Goal: Information Seeking & Learning: Learn about a topic

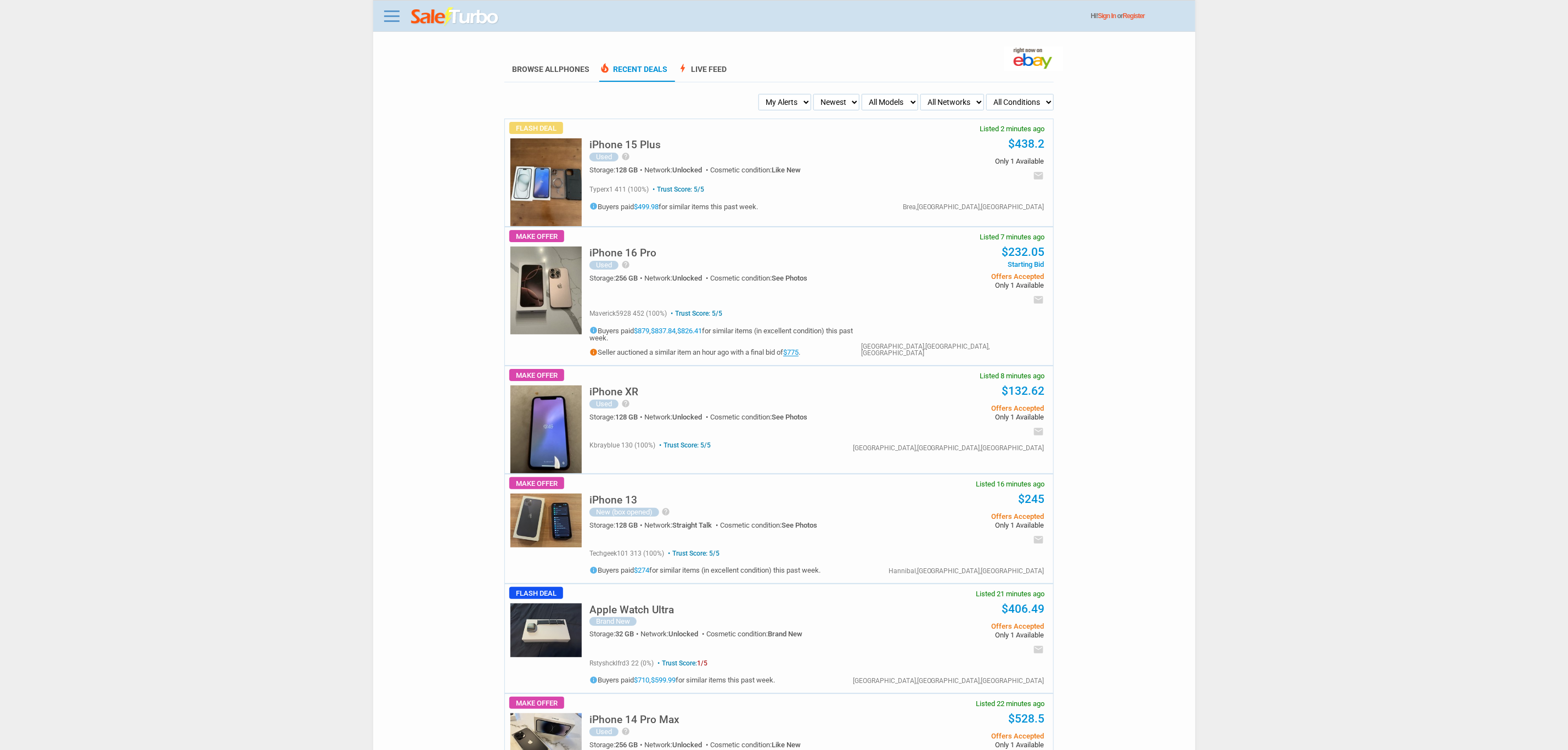
click at [783, 109] on select "My Alerts All Deals BIN Only w/ Offers Only" at bounding box center [785, 102] width 53 height 16
select select "flash_bin"
click at [762, 94] on select "My Alerts All Deals BIN Only w/ Offers Only" at bounding box center [785, 102] width 53 height 16
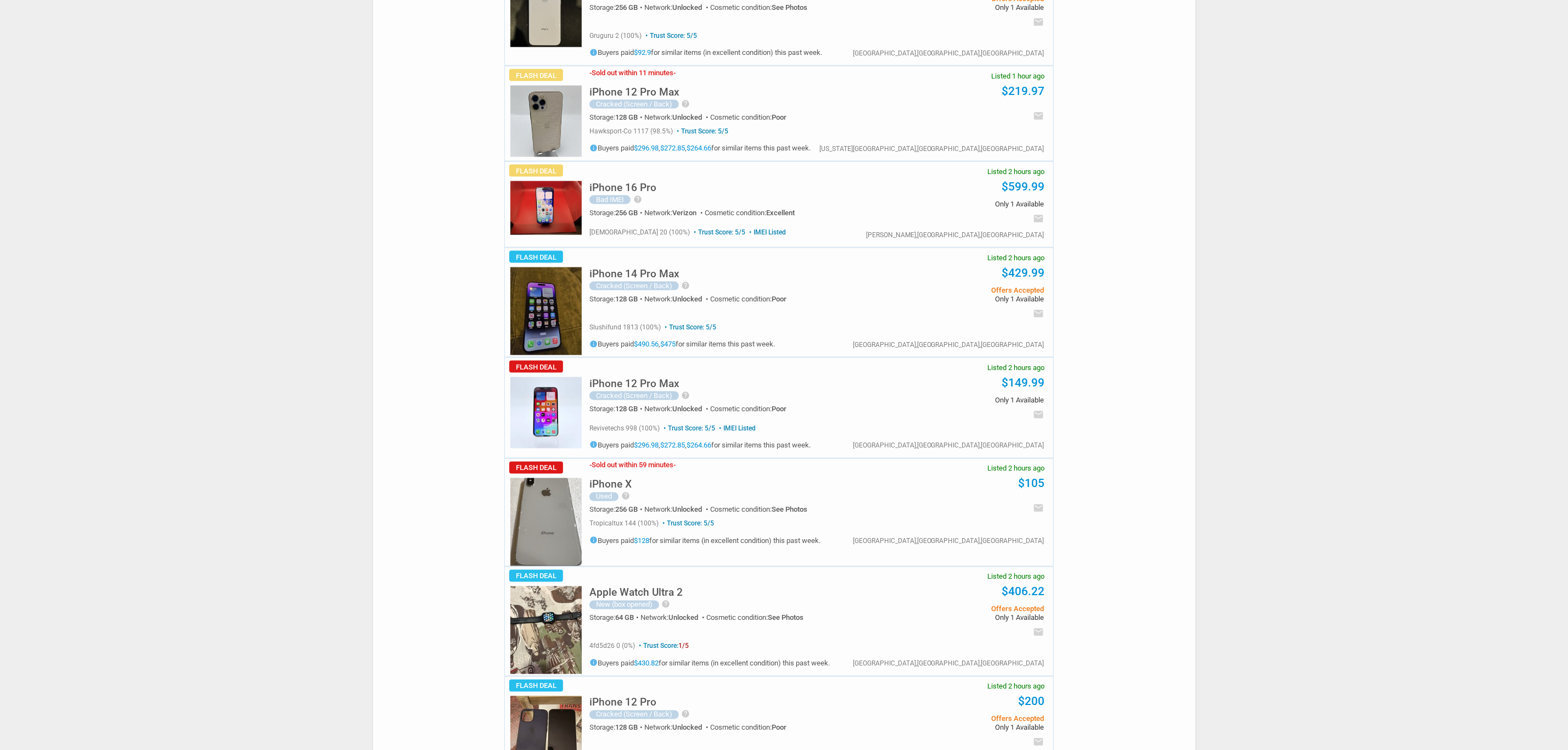
scroll to position [1233, 0]
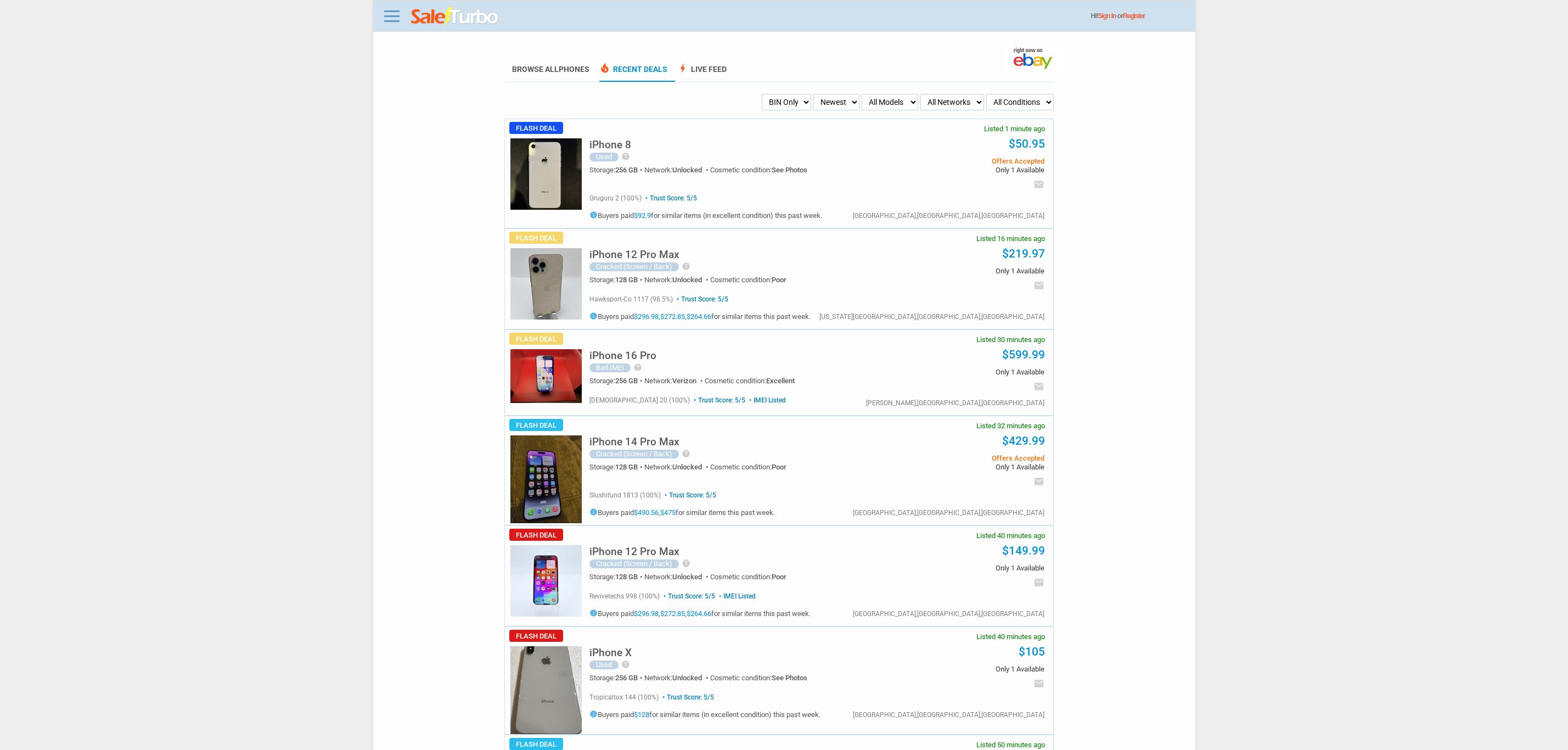
scroll to position [1812, 0]
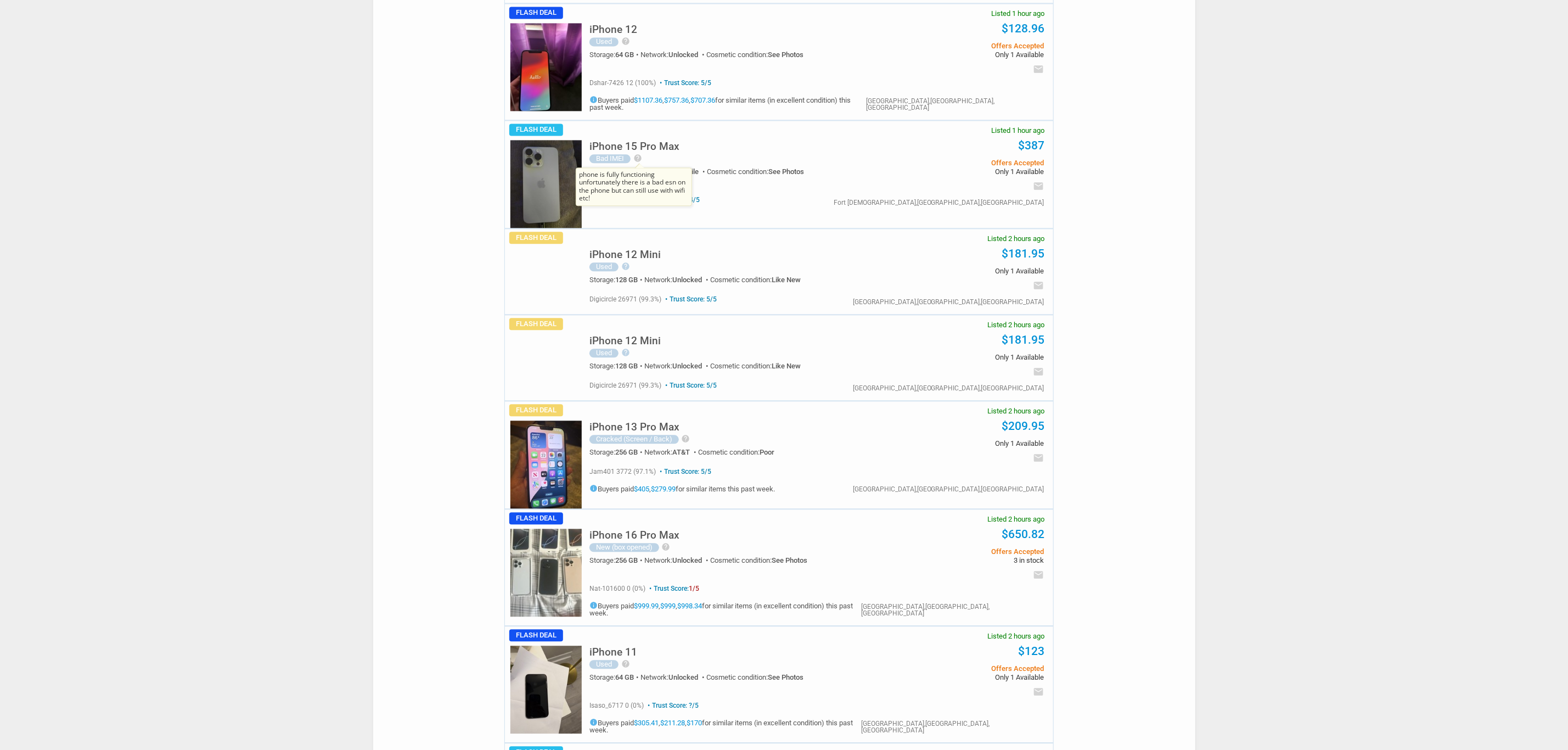
click at [638, 154] on icon "help" at bounding box center [638, 158] width 9 height 9
click at [634, 141] on h5 "iPhone 15 Pro Max" at bounding box center [634, 146] width 90 height 11
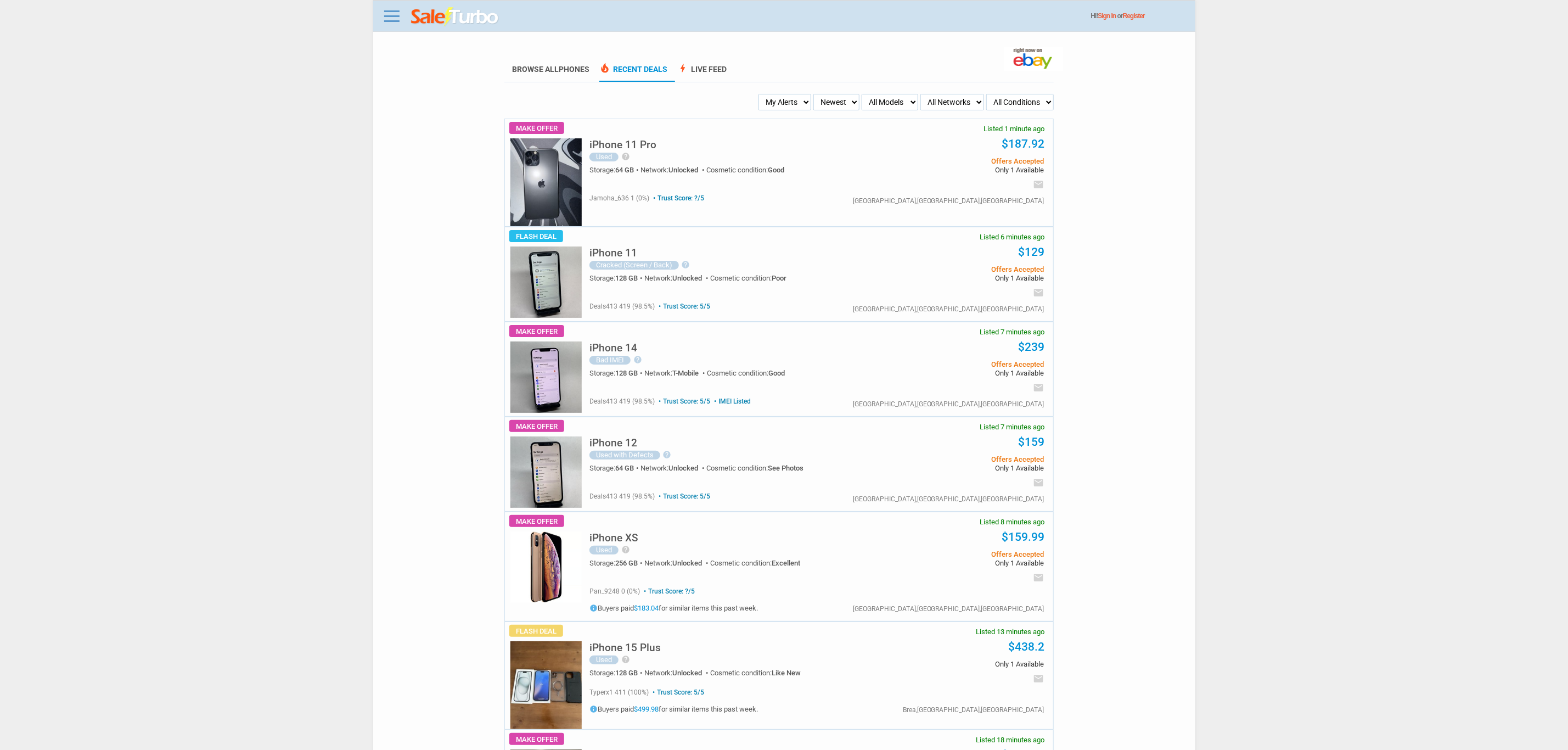
click at [789, 98] on select "My Alerts All Deals BIN Only w/ Offers Only" at bounding box center [785, 102] width 53 height 16
select select "flash_bin"
click at [762, 94] on select "My Alerts All Deals BIN Only w/ Offers Only" at bounding box center [785, 102] width 53 height 16
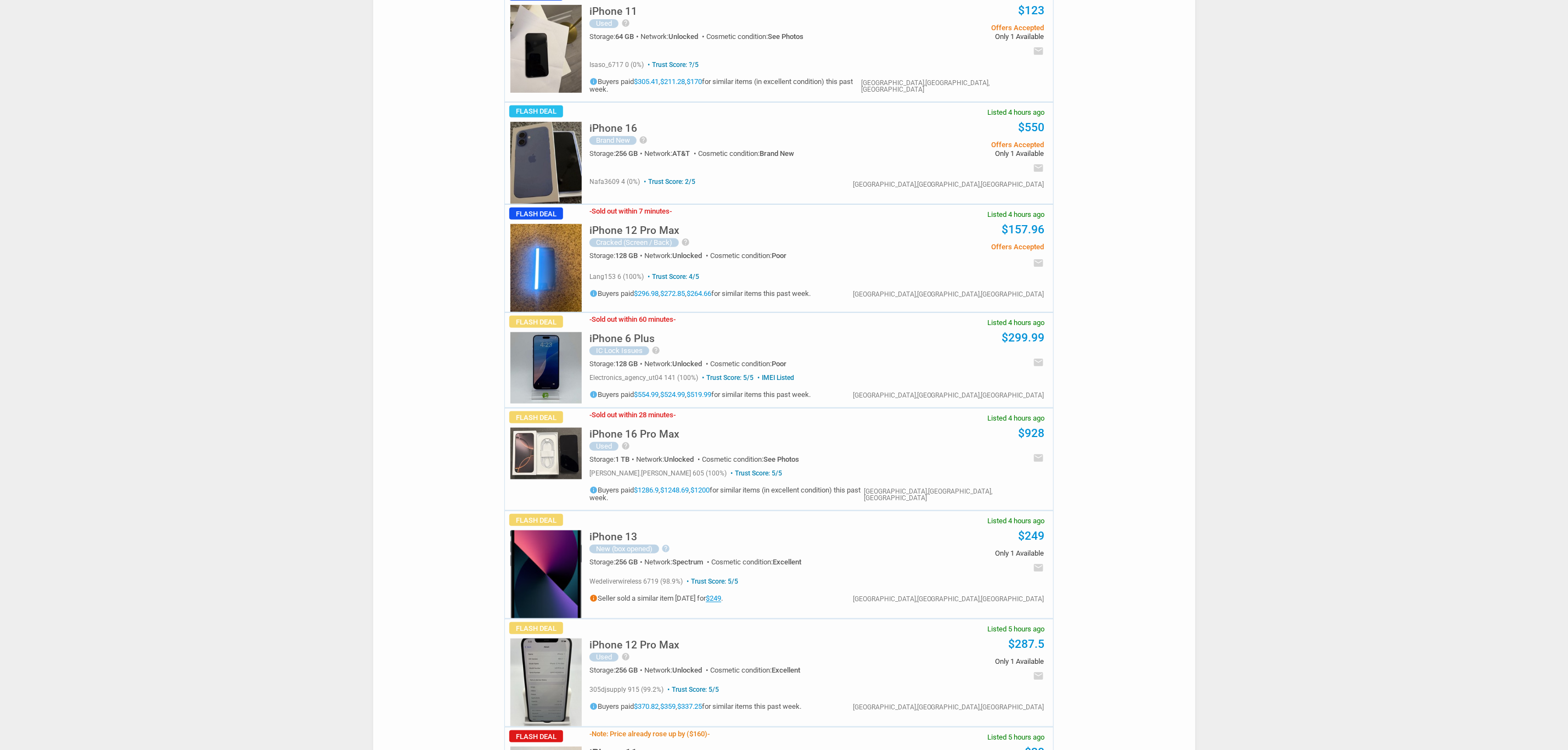
scroll to position [3542, 0]
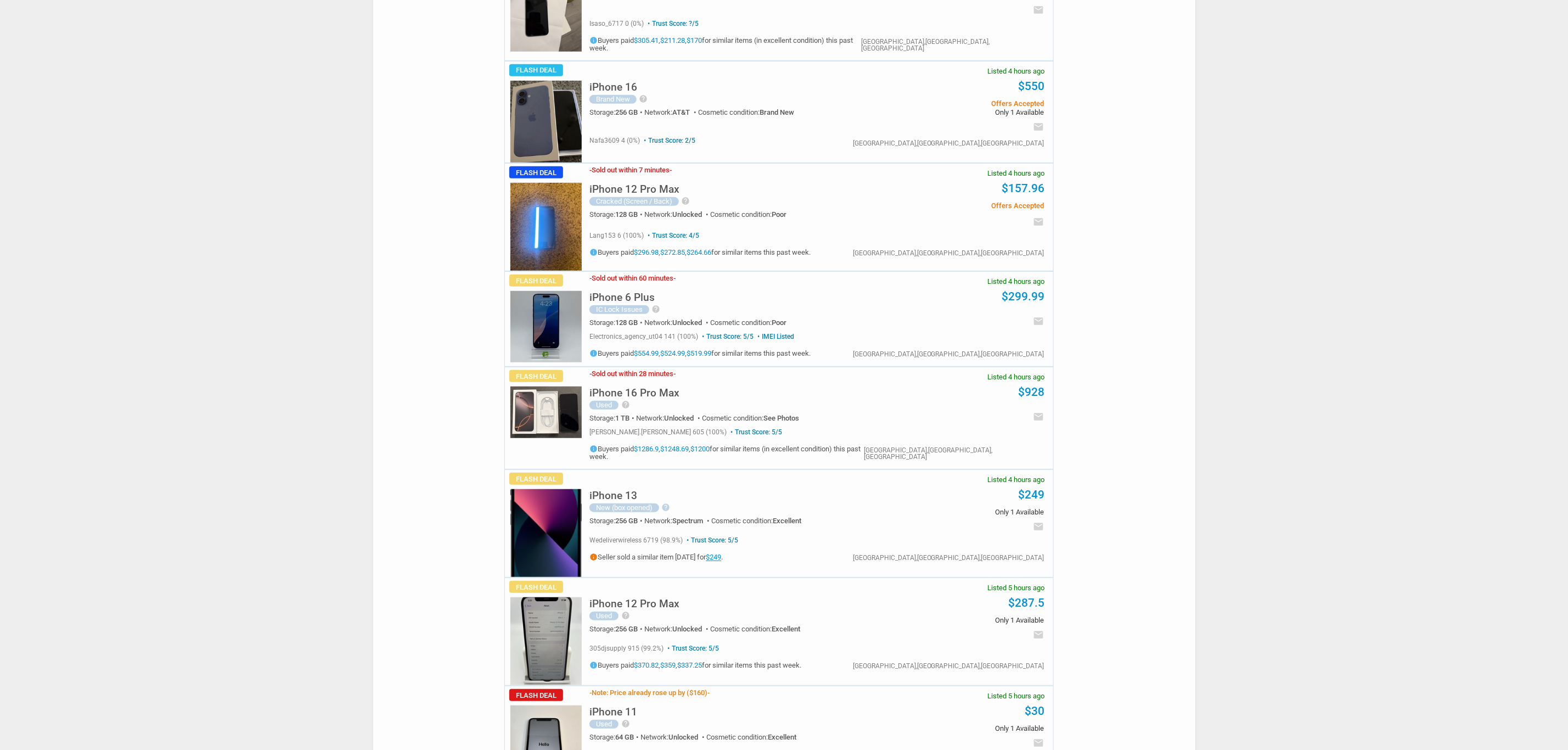
click at [608, 283] on div "iPhone 6 Plus IC Lock Issues help BROKEN UNLOCKED APPLE IPHONE 16 PLUS 128GB 18…" at bounding box center [734, 304] width 289 height 43
click at [610, 292] on h5 "iPhone 6 Plus" at bounding box center [622, 297] width 65 height 11
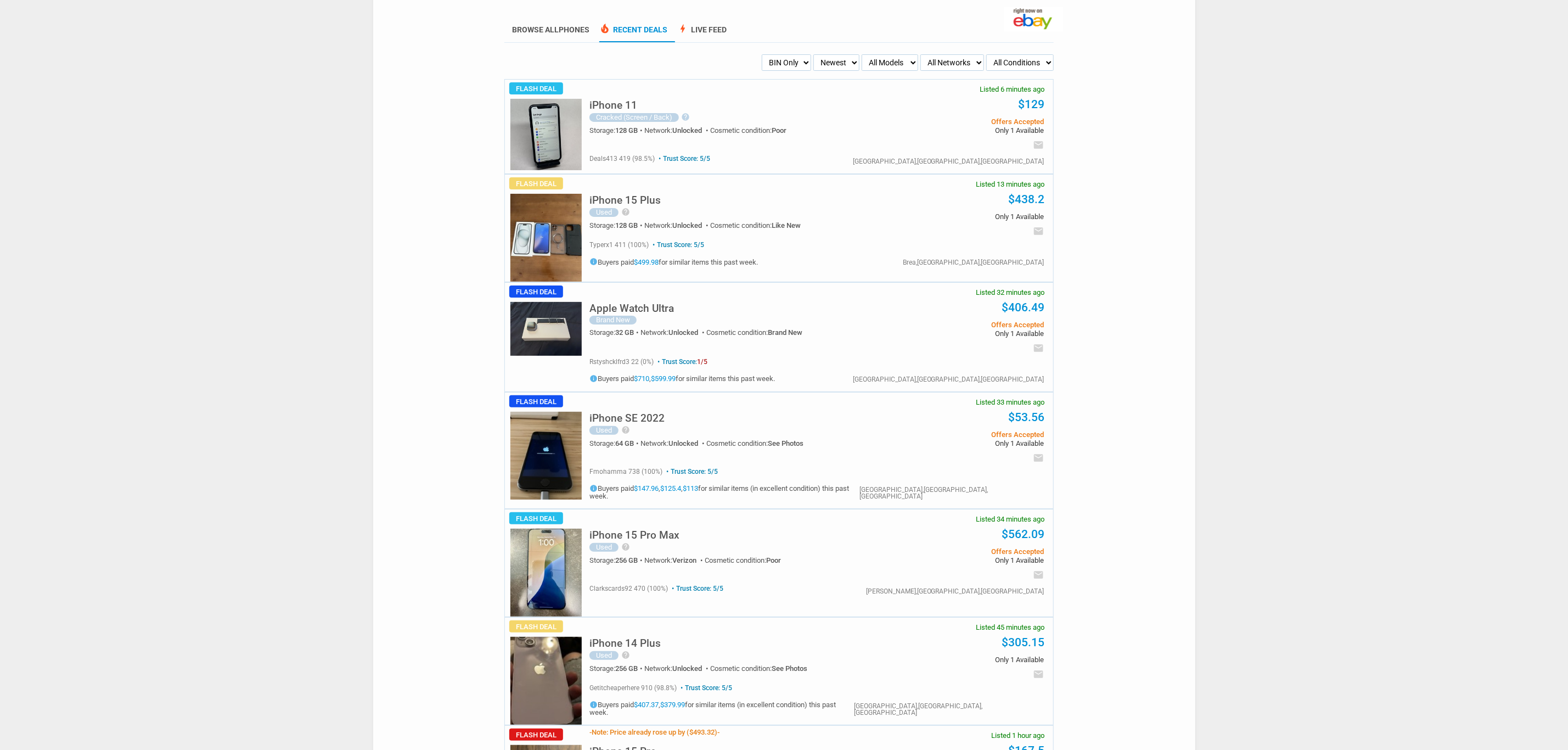
scroll to position [0, 0]
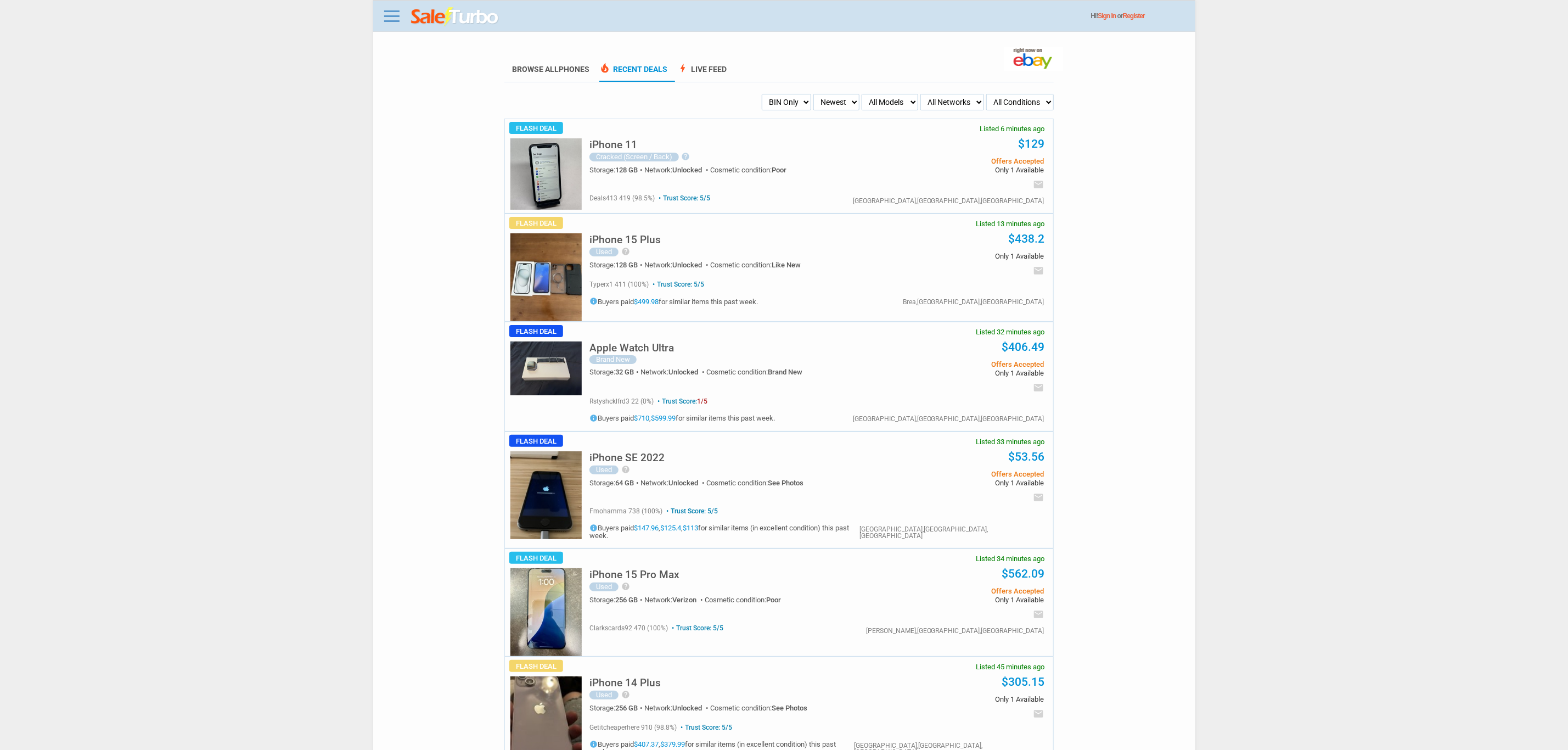
click at [776, 102] on select "My Alerts All Deals BIN Only w/ Offers Only" at bounding box center [786, 102] width 49 height 16
select select "flash_offers"
click at [762, 94] on select "My Alerts All Deals BIN Only w/ Offers Only" at bounding box center [786, 102] width 49 height 16
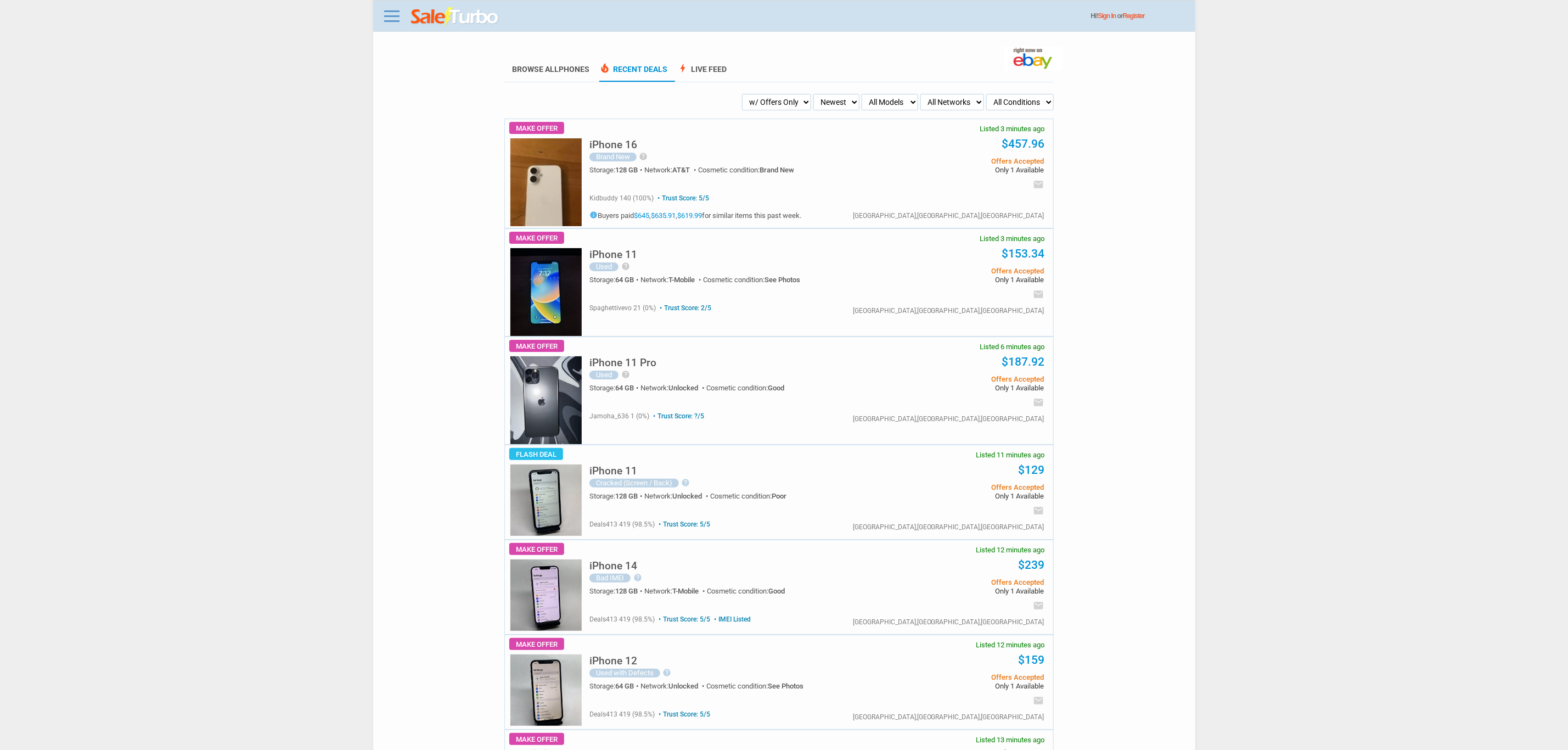
click at [751, 101] on select "My Alerts All Deals BIN Only w/ Offers Only" at bounding box center [777, 102] width 69 height 16
select select "flash_bin"
click at [762, 94] on select "My Alerts All Deals BIN Only w/ Offers Only" at bounding box center [777, 102] width 69 height 16
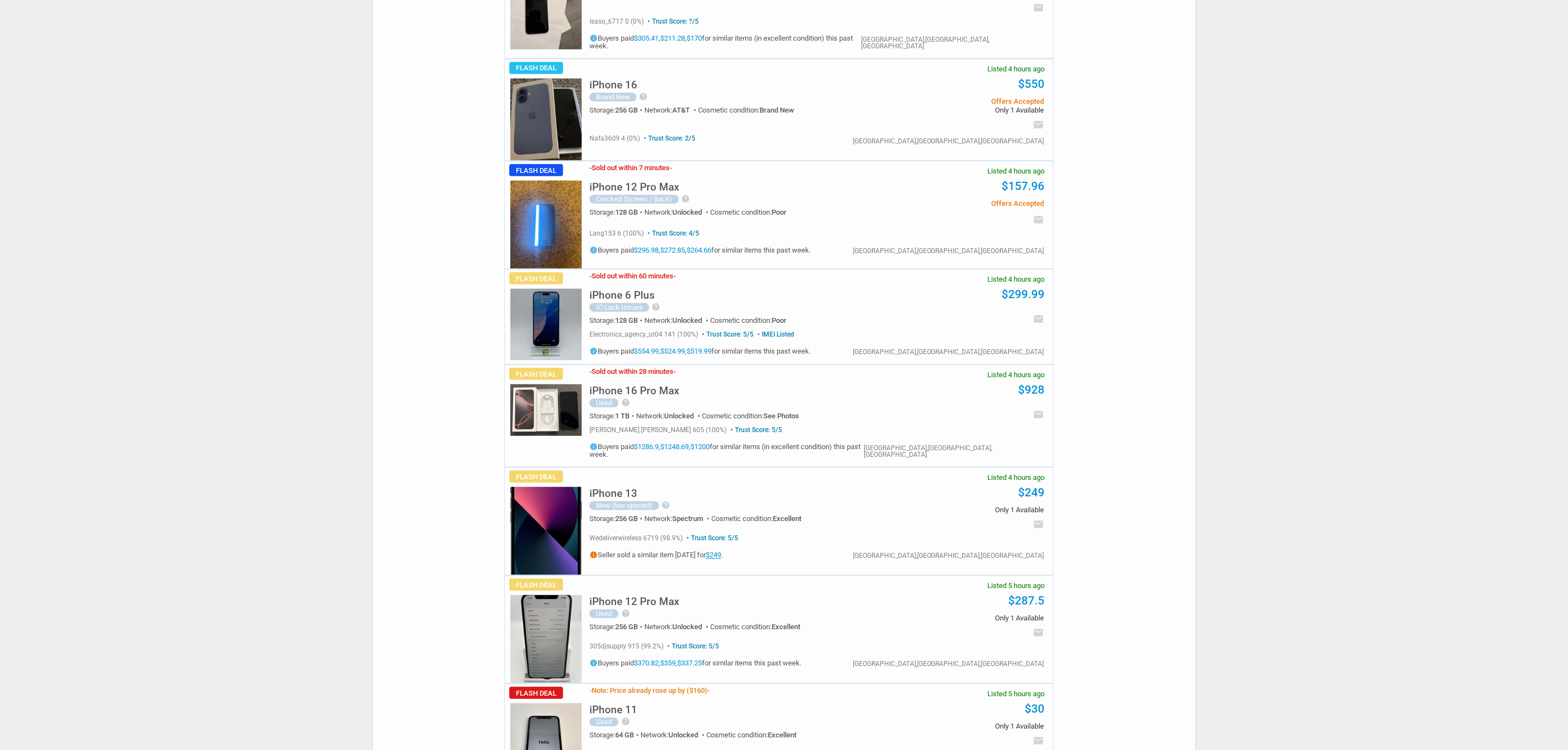
scroll to position [3624, 0]
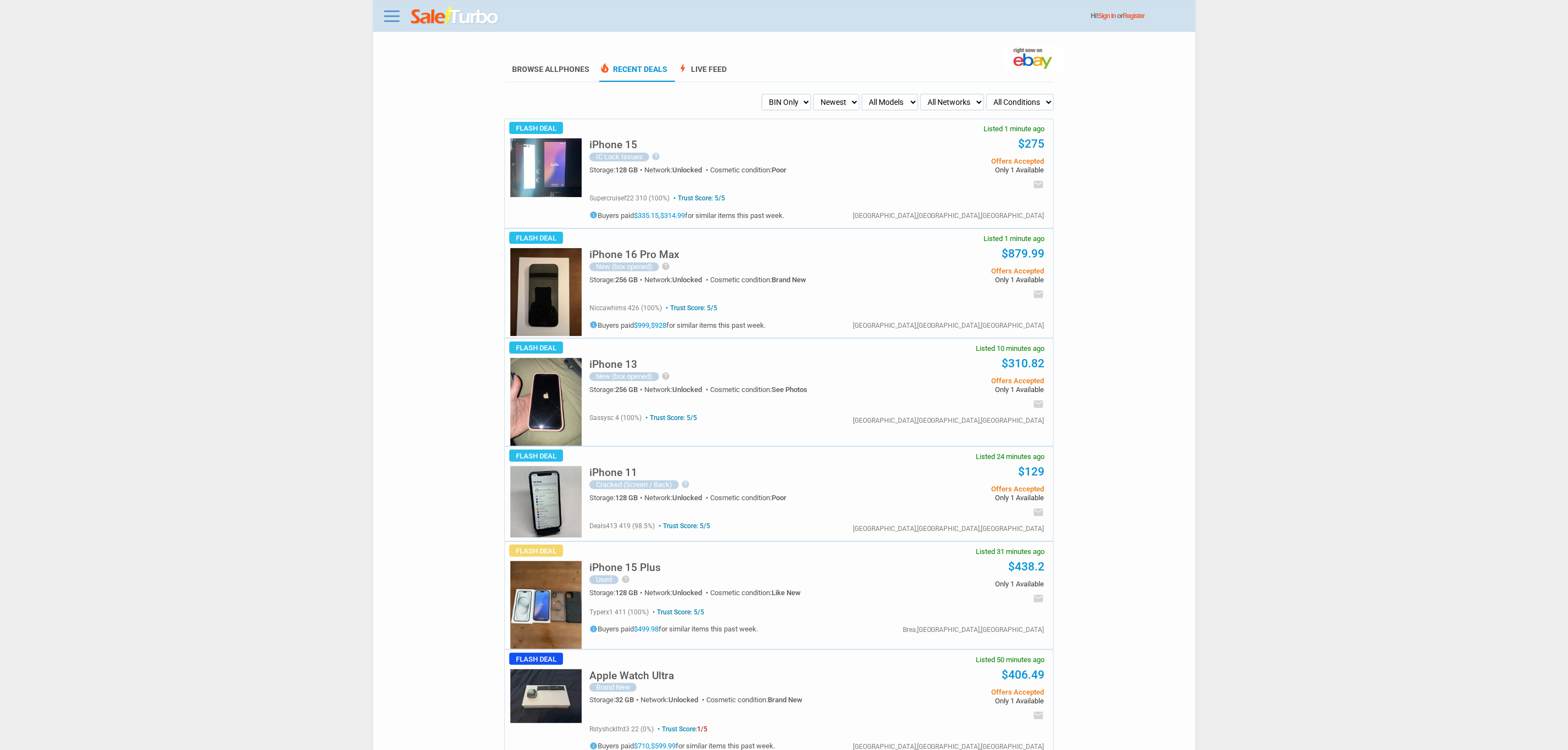
click at [530, 168] on img at bounding box center [546, 168] width 72 height 59
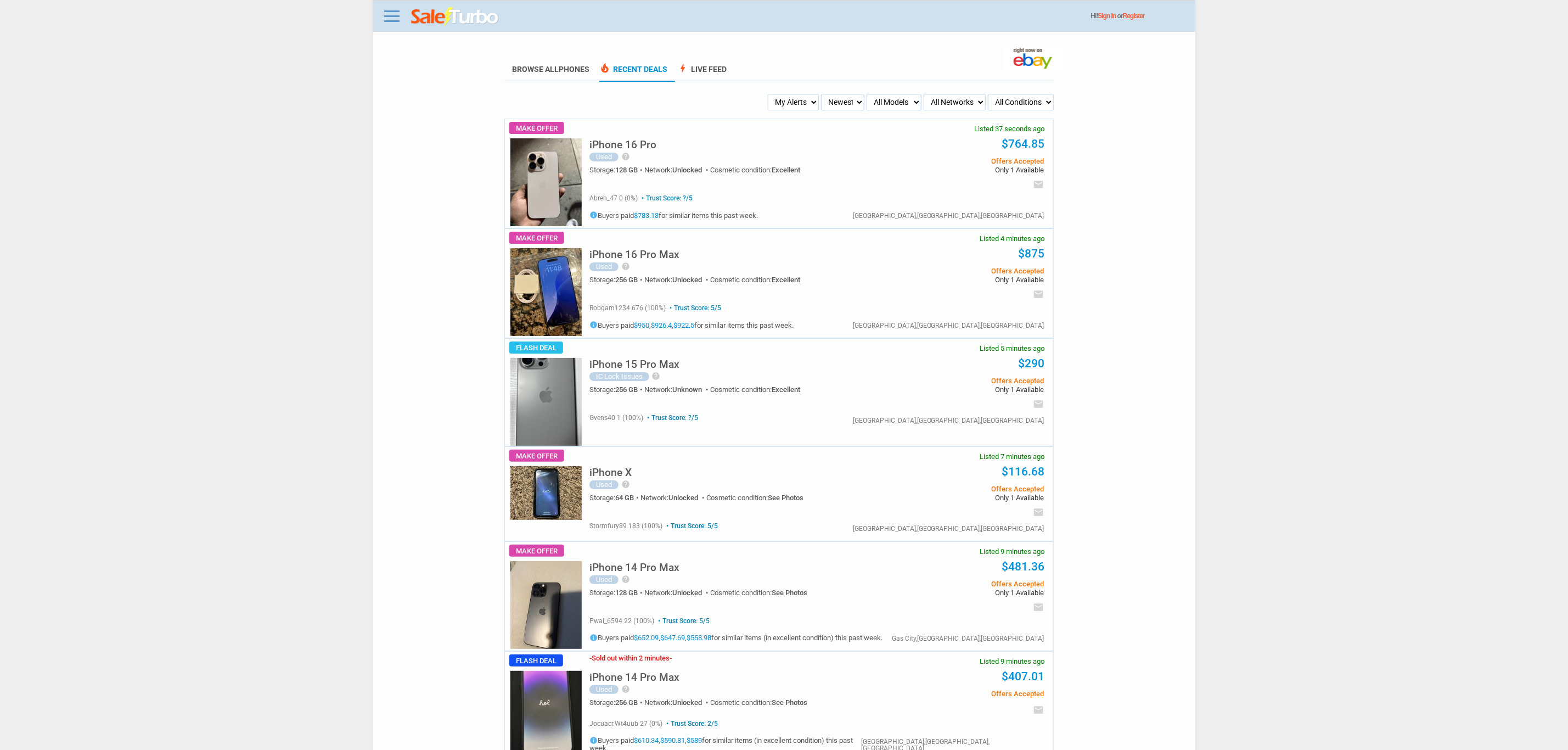
drag, startPoint x: 815, startPoint y: 99, endPoint x: 811, endPoint y: 108, distance: 9.8
click at [814, 99] on select "My Alerts All Deals BIN Only w/ Offers Only" at bounding box center [793, 102] width 51 height 16
select select "flash_bin"
click at [770, 94] on select "My Alerts All Deals BIN Only w/ Offers Only" at bounding box center [793, 102] width 51 height 16
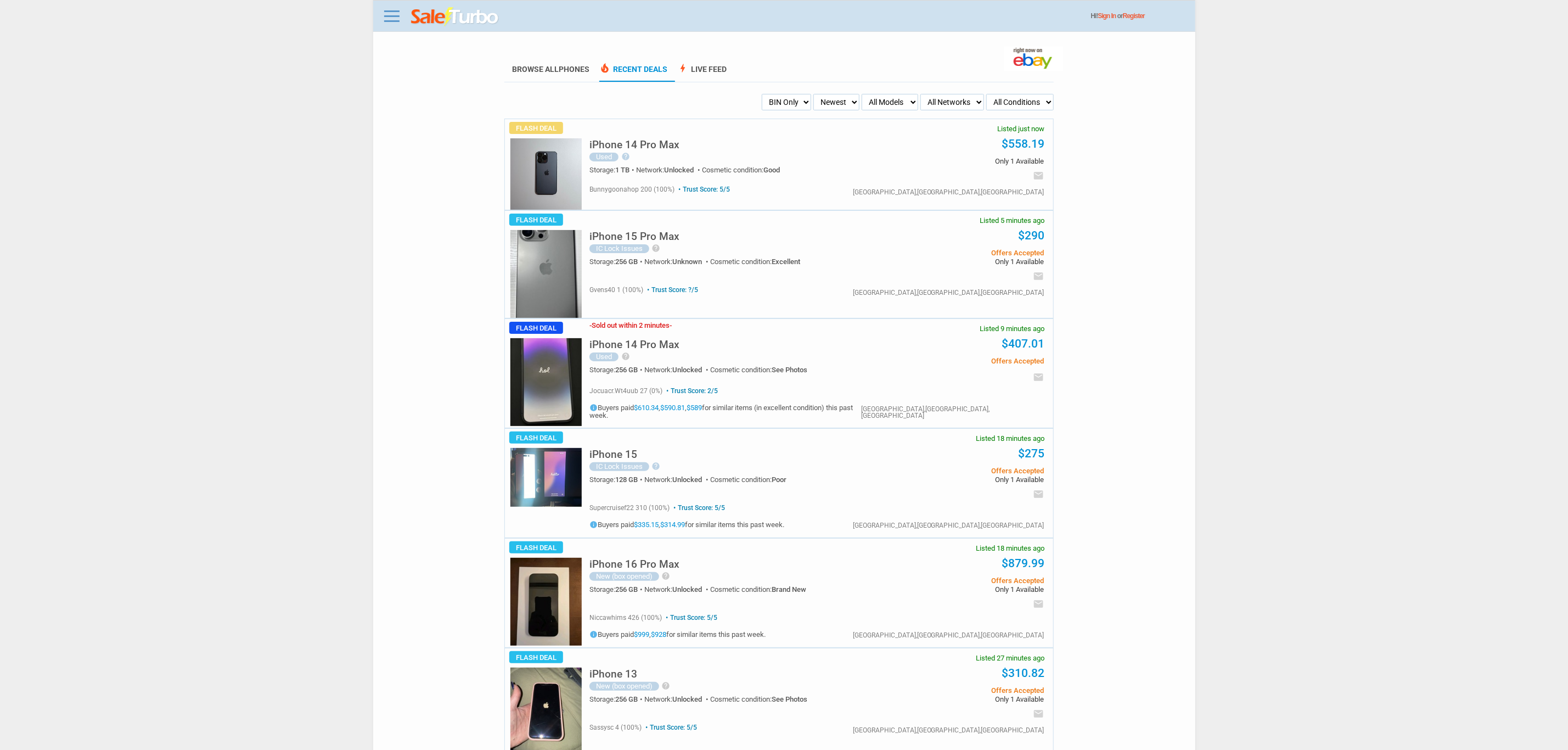
click at [547, 156] on img at bounding box center [546, 174] width 72 height 72
click at [566, 249] on img at bounding box center [546, 274] width 72 height 88
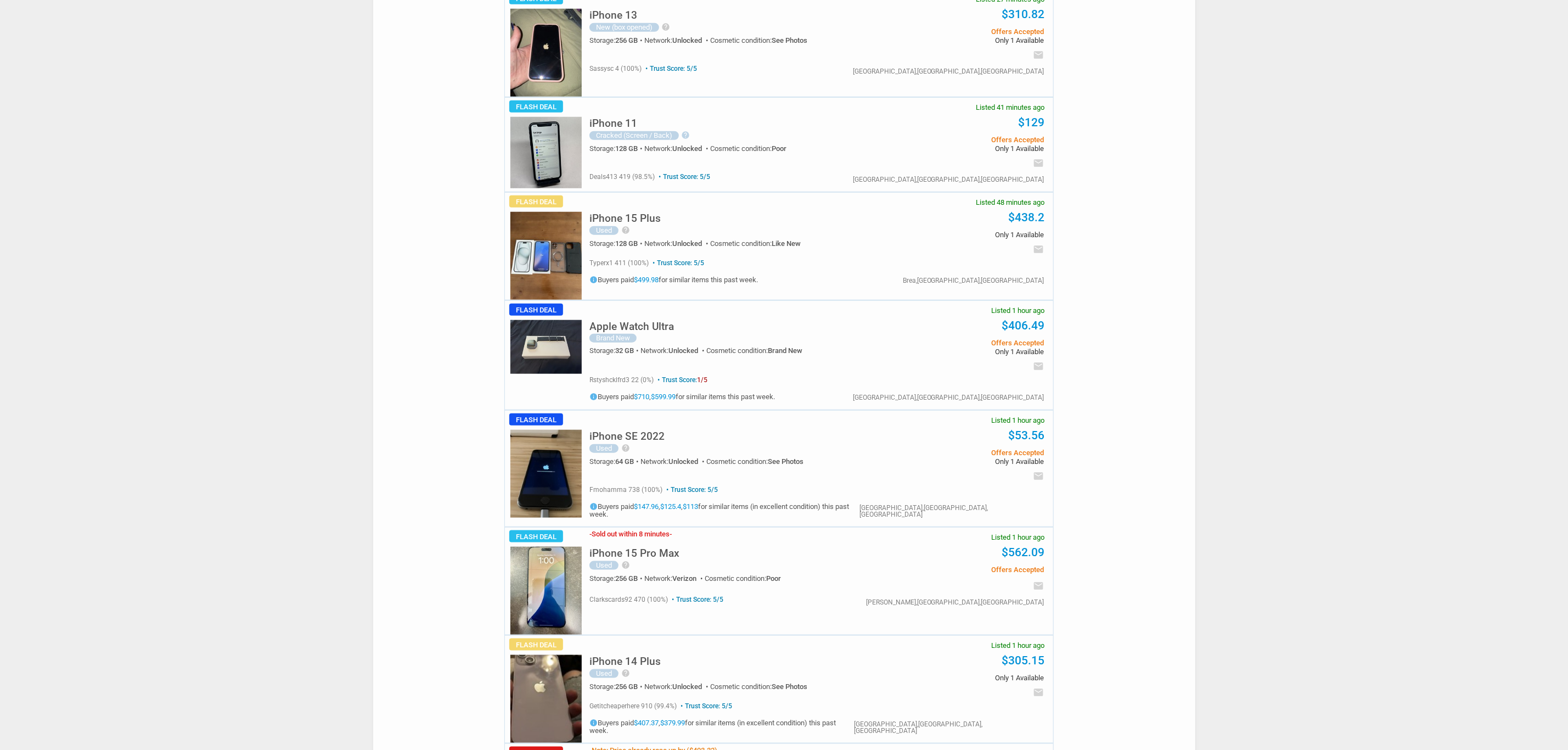
scroll to position [1153, 0]
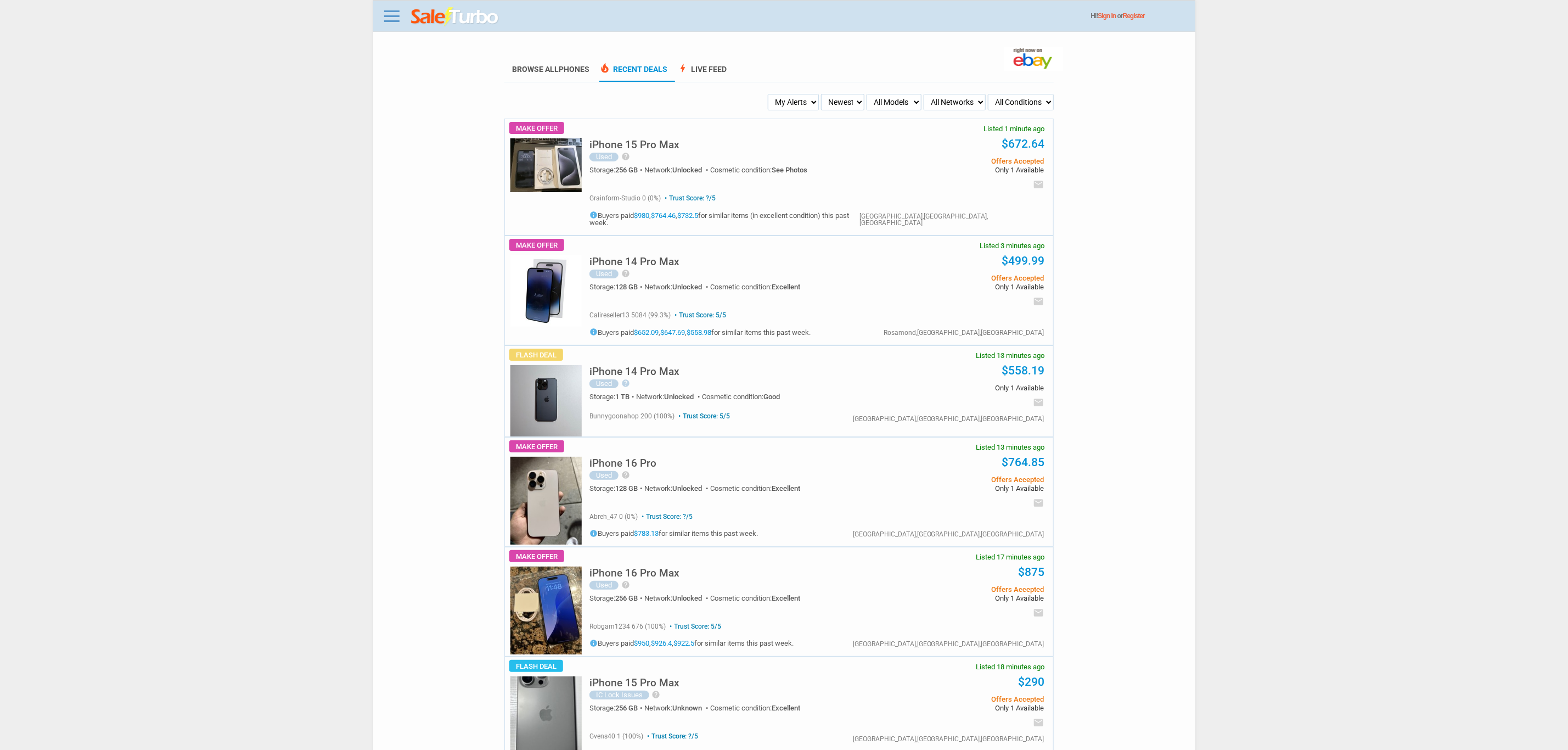
drag, startPoint x: 803, startPoint y: 101, endPoint x: 802, endPoint y: 109, distance: 8.1
click at [803, 101] on select "My Alerts All Deals BIN Only w/ Offers Only" at bounding box center [793, 102] width 51 height 16
select select "flash_bin"
click at [770, 94] on select "My Alerts All Deals BIN Only w/ Offers Only" at bounding box center [793, 102] width 51 height 16
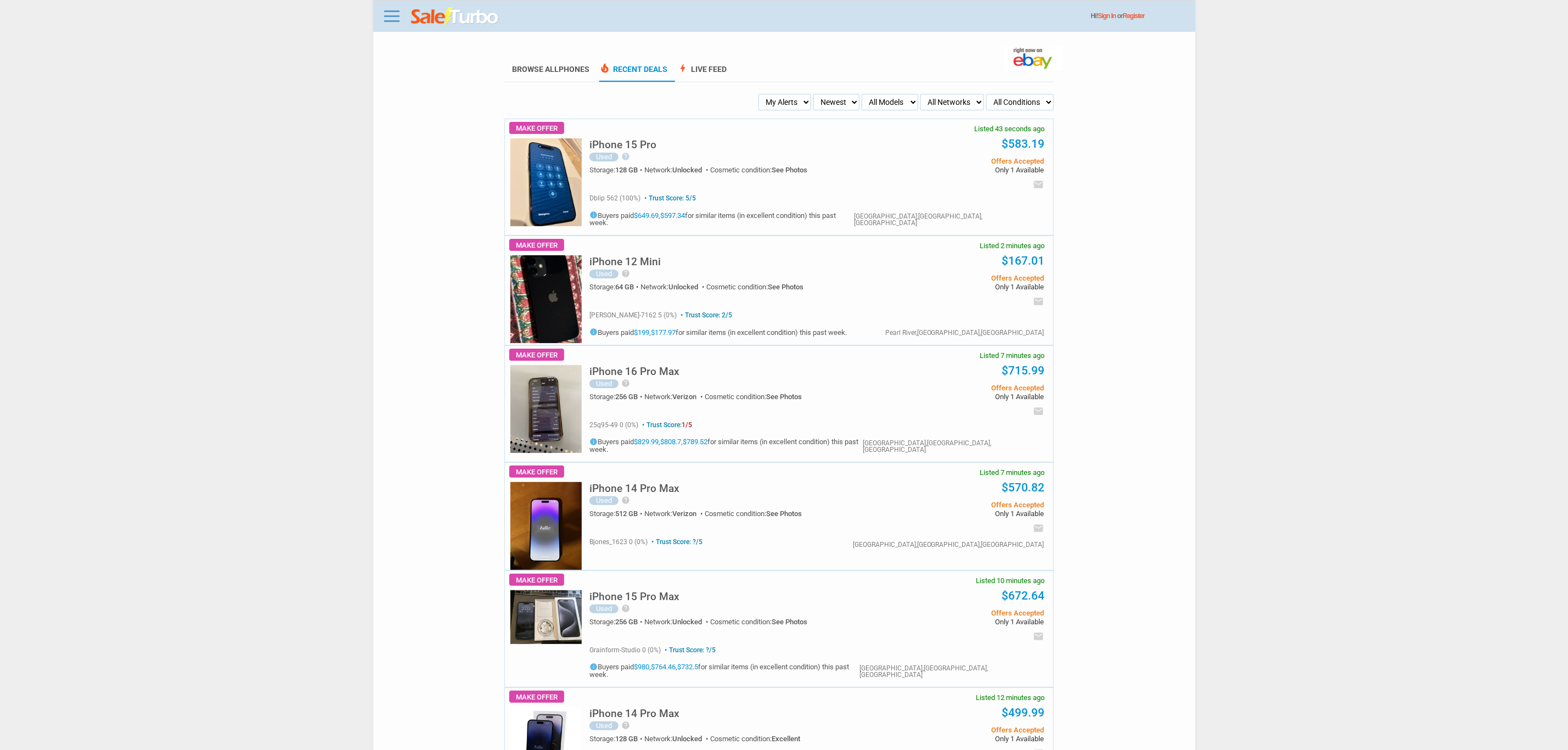
click at [780, 107] on select "My Alerts All Deals BIN Only w/ Offers Only" at bounding box center [785, 102] width 53 height 16
select select "flash_bin"
click at [762, 94] on select "My Alerts All Deals BIN Only w/ Offers Only" at bounding box center [785, 102] width 53 height 16
click at [786, 94] on select "My Alerts All Deals BIN Only w/ Offers Only" at bounding box center [785, 102] width 53 height 16
select select "flash_bin"
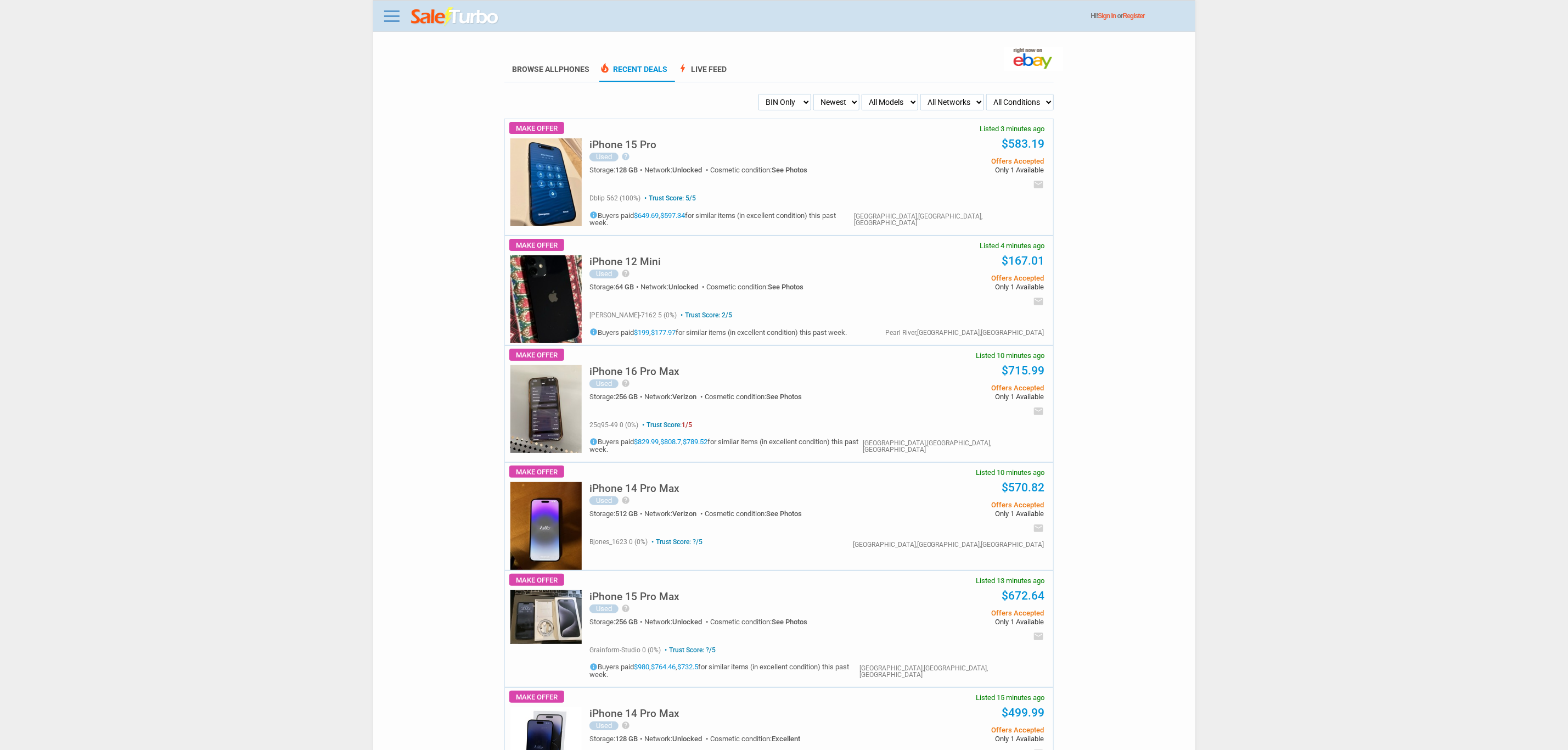
click at [762, 94] on select "My Alerts All Deals BIN Only w/ Offers Only" at bounding box center [785, 102] width 53 height 16
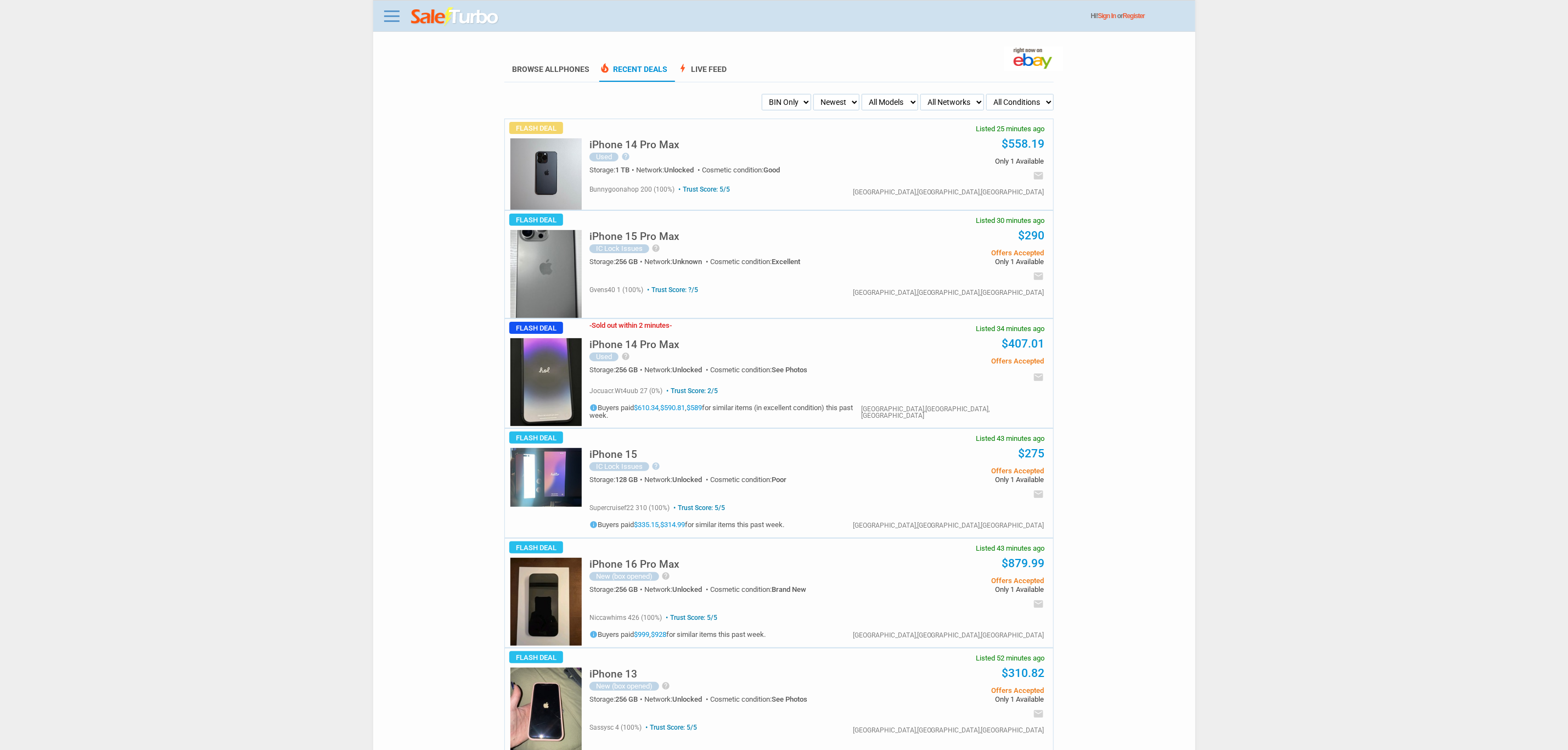
click at [779, 94] on select "My Alerts All Deals BIN Only w/ Offers Only" at bounding box center [786, 102] width 49 height 16
click at [806, 191] on div "Trust Score: 5/5 bunnygoonahop 200 (100%) Trust Score: 5/5" at bounding box center [817, 189] width 455 height 12
click at [806, 102] on select "My Alerts All Deals BIN Only w/ Offers Only" at bounding box center [786, 102] width 49 height 16
select select "flash_offers"
click at [762, 94] on select "My Alerts All Deals BIN Only w/ Offers Only" at bounding box center [786, 102] width 49 height 16
